Goal: Information Seeking & Learning: Understand process/instructions

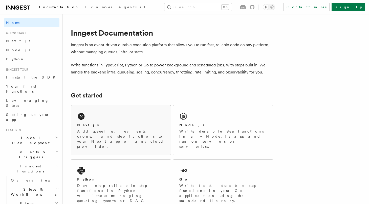
click at [105, 113] on div "Next.js Add queueing, events, crons, and step functions to your Next app on any…" at bounding box center [121, 130] width 100 height 50
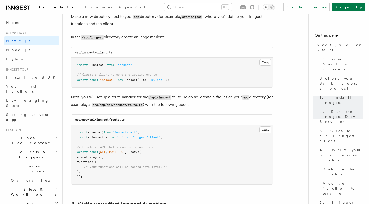
scroll to position [210, 0]
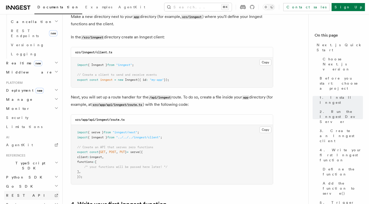
click at [24, 191] on link "REST API" at bounding box center [31, 195] width 55 height 9
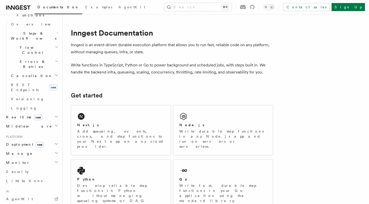
scroll to position [210, 0]
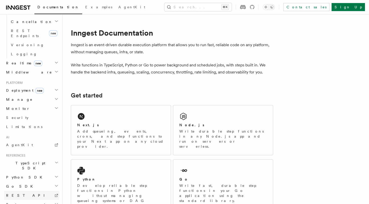
click at [15, 194] on span "REST API" at bounding box center [27, 196] width 43 height 4
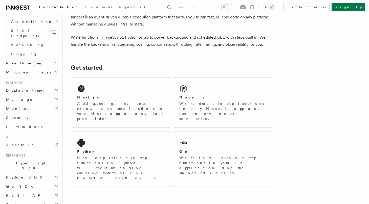
scroll to position [28, 0]
click at [126, 85] on div "Next.js Add queueing, events, crons, and step functions to your Next app on any…" at bounding box center [121, 103] width 100 height 50
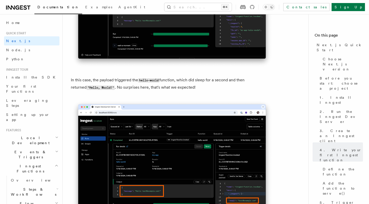
scroll to position [1989, 0]
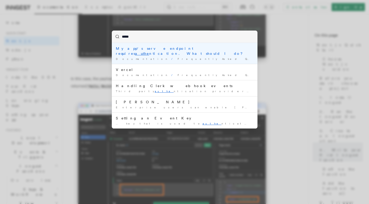
type input "******"
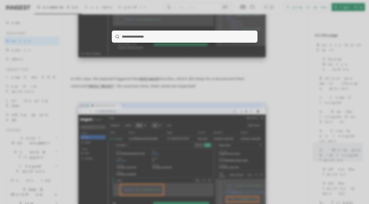
click at [157, 88] on div at bounding box center [184, 102] width 369 height 204
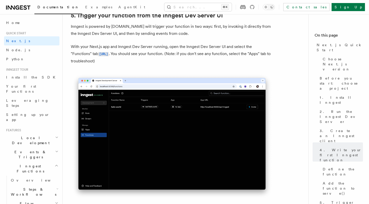
scroll to position [1175, 0]
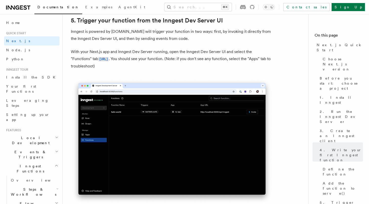
click at [44, 148] on h2 "Events & Triggers" at bounding box center [31, 155] width 55 height 14
click at [28, 162] on link "Overview" at bounding box center [34, 166] width 51 height 9
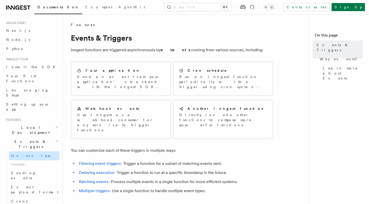
scroll to position [11, 0]
click at [102, 112] on p "Use Inngest as a webhook consumer for any service to trigger functions." at bounding box center [120, 122] width 87 height 20
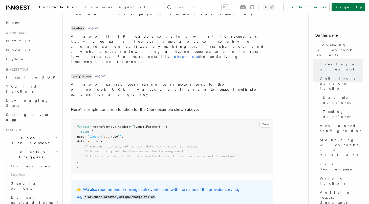
scroll to position [567, 0]
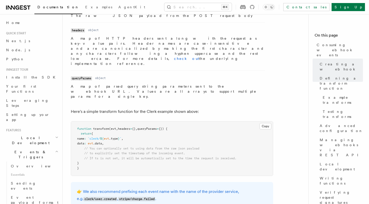
click at [150, 84] on p "A map of parsed query string parameters sent to the webhook URL. Values are all…" at bounding box center [168, 91] width 194 height 15
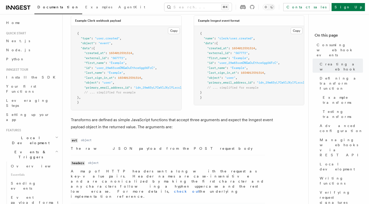
scroll to position [435, 0]
click at [324, 190] on span "Verifying request signatures" at bounding box center [340, 197] width 43 height 15
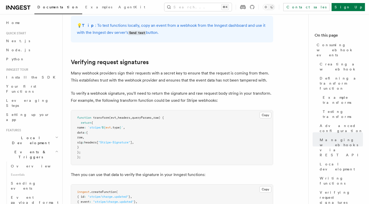
scroll to position [6, 0]
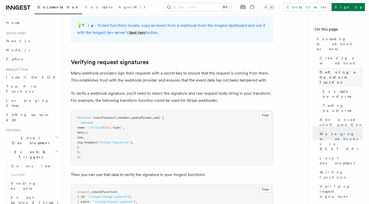
click at [331, 70] on span "Defining a transform function" at bounding box center [340, 77] width 43 height 15
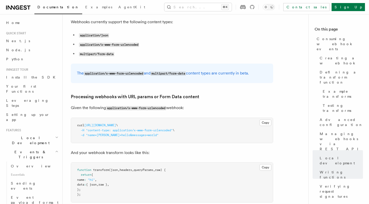
scroll to position [1941, 0]
